Goal: Navigation & Orientation: Understand site structure

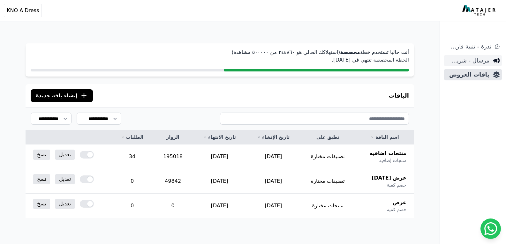
click at [472, 61] on span "مرسال - شريط دعاية" at bounding box center [467, 60] width 43 height 9
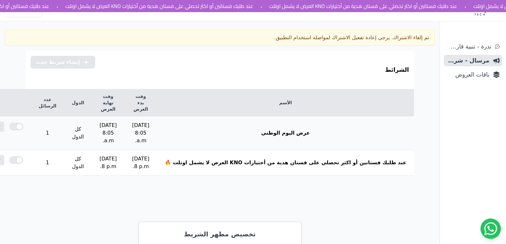
scroll to position [32, 0]
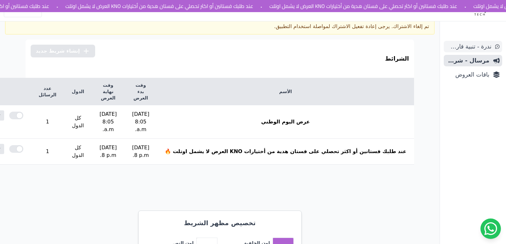
click at [463, 42] on span "ندرة - تنبية قارب علي النفاذ" at bounding box center [468, 46] width 45 height 9
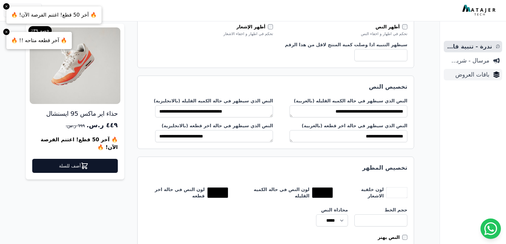
scroll to position [4, 0]
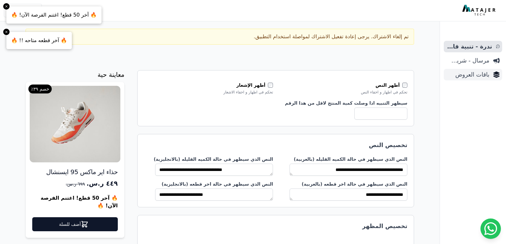
click at [466, 79] on span "باقات العروض" at bounding box center [467, 74] width 43 height 9
